Goal: Task Accomplishment & Management: Use online tool/utility

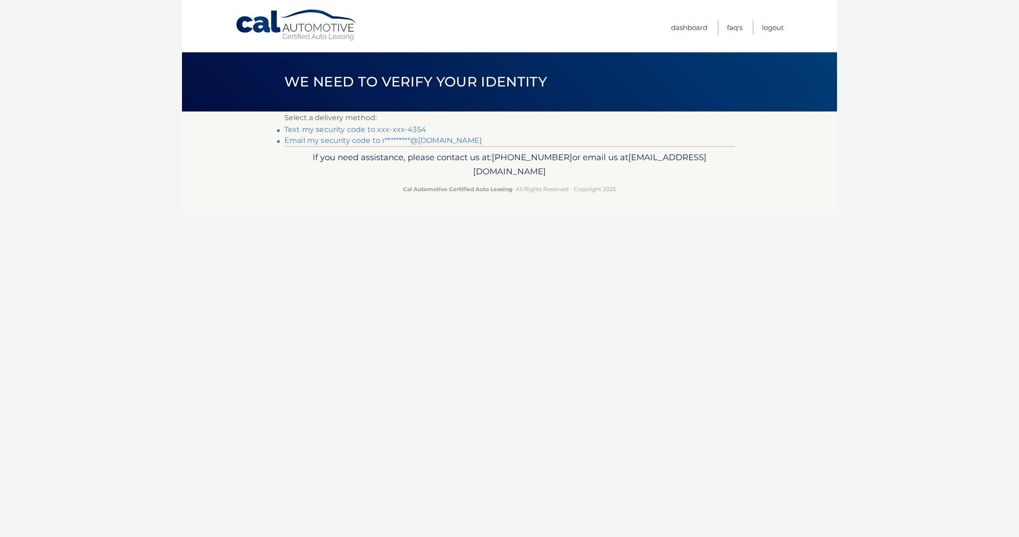
click at [324, 141] on link "Email my security code to r*********@gmail.com" at bounding box center [382, 140] width 197 height 9
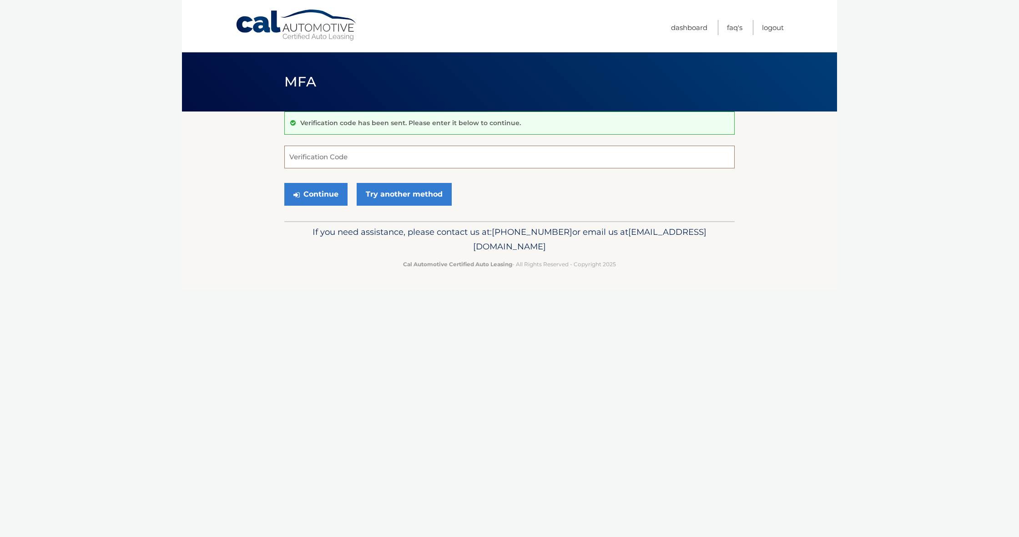
paste input "347416"
type input "347416"
click at [300, 198] on button "Continue" at bounding box center [315, 194] width 63 height 23
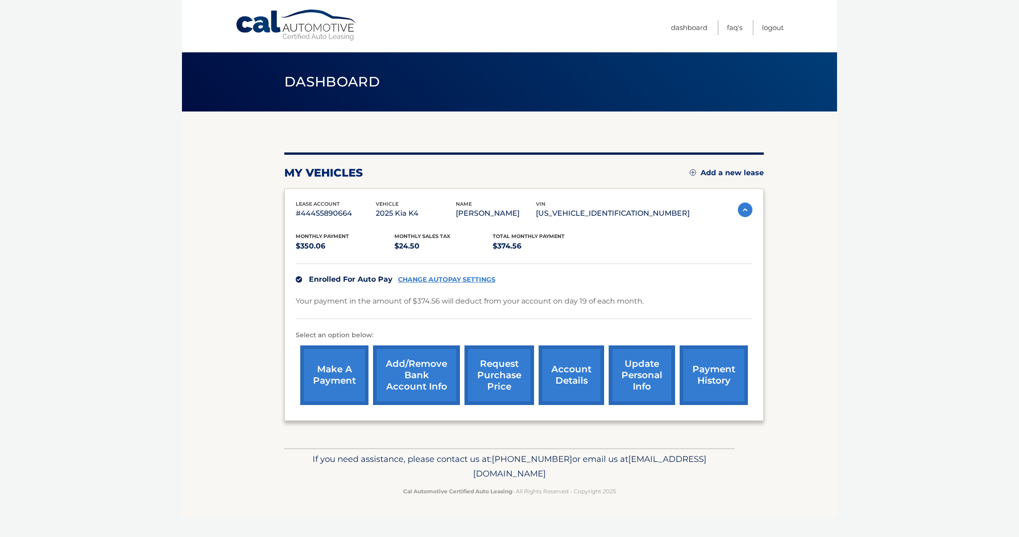
click at [491, 368] on link "request purchase price" at bounding box center [499, 375] width 70 height 60
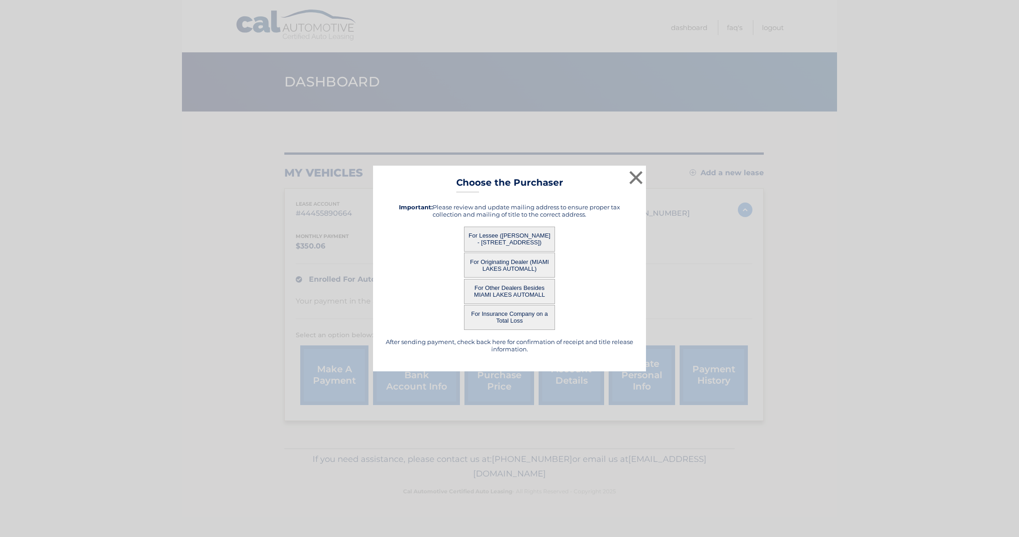
click at [490, 232] on button "For Lessee ([PERSON_NAME] - [STREET_ADDRESS])" at bounding box center [509, 238] width 91 height 25
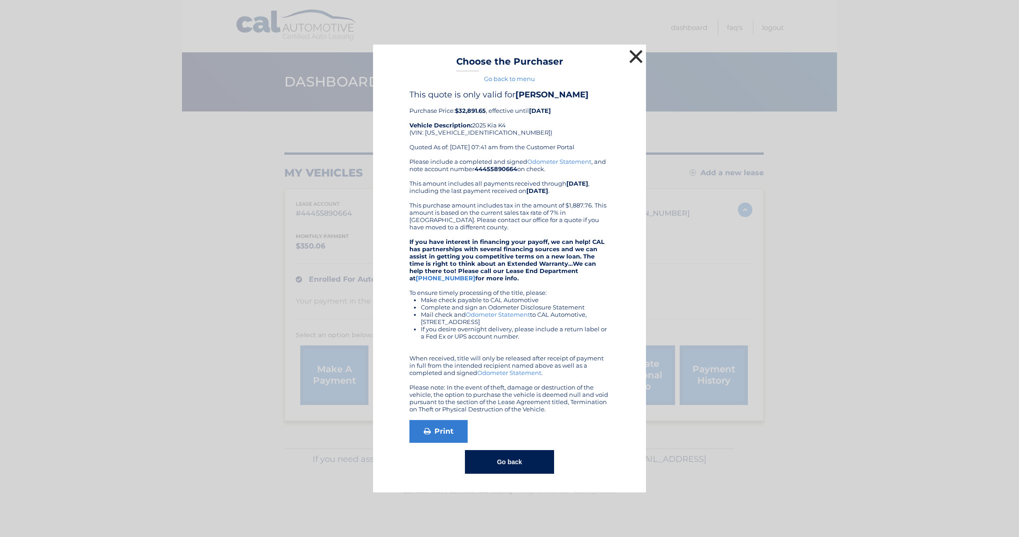
click at [634, 52] on button "×" at bounding box center [636, 56] width 18 height 18
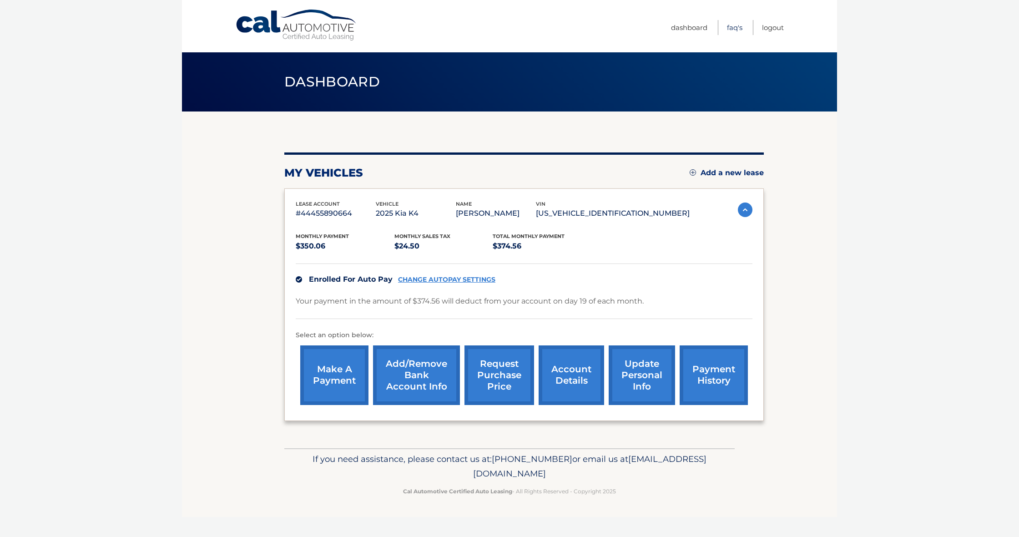
click at [738, 27] on link "FAQ's" at bounding box center [734, 27] width 15 height 15
